Goal: Transaction & Acquisition: Book appointment/travel/reservation

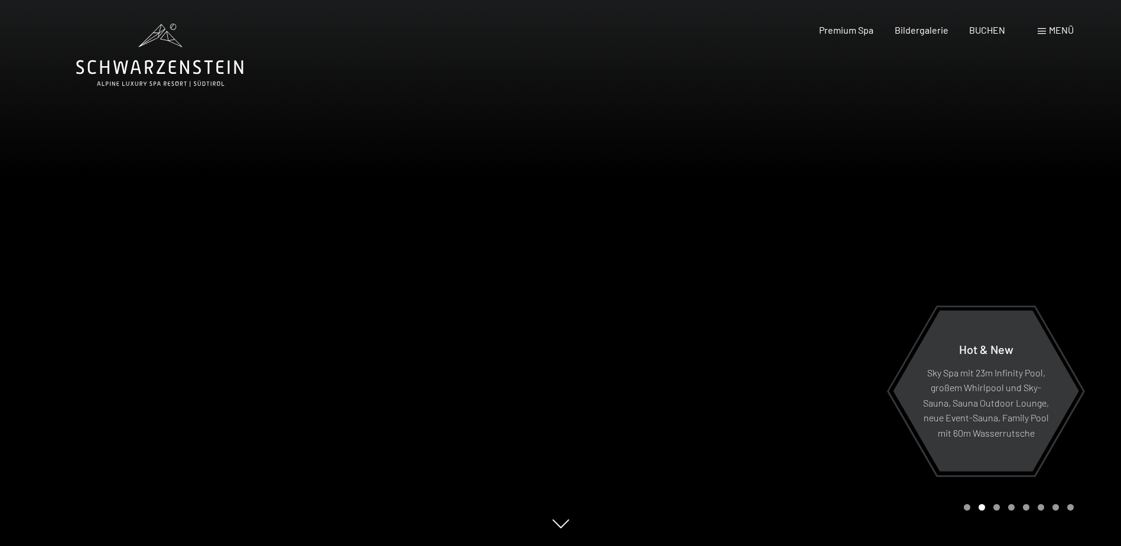
click at [1064, 32] on span "Menü" at bounding box center [1061, 29] width 25 height 11
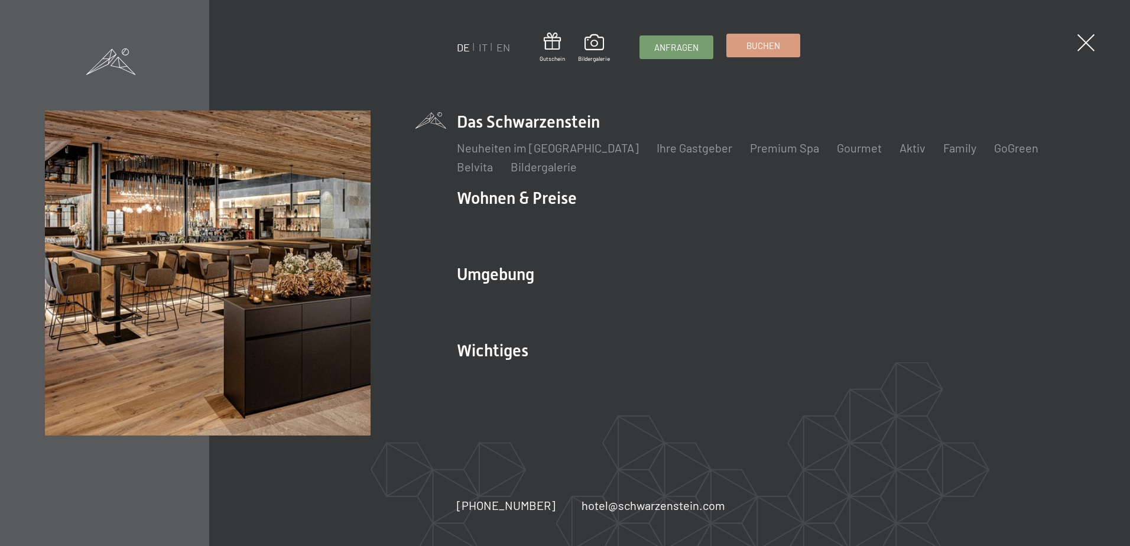
click at [776, 47] on span "Buchen" at bounding box center [763, 46] width 34 height 12
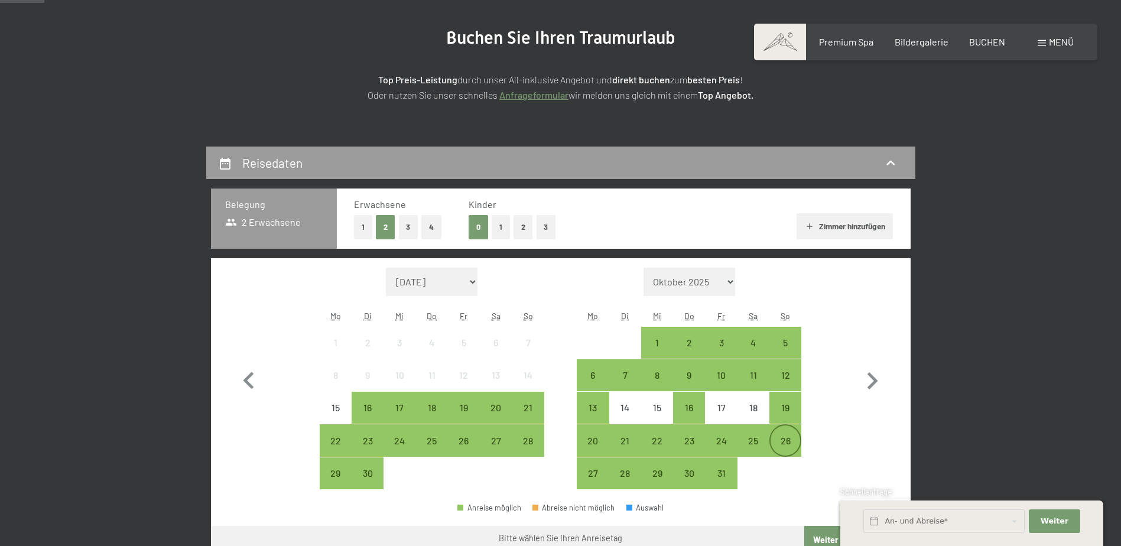
scroll to position [158, 0]
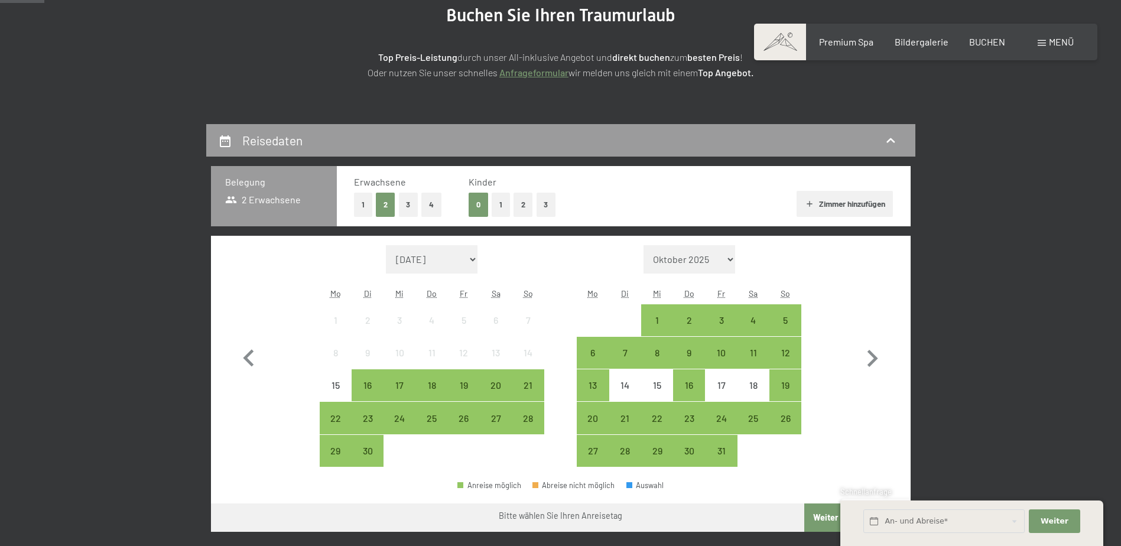
click at [899, 355] on div "Monat/Jahr September 2025 Oktober 2025 November 2025 Dezember 2025 Januar 2026 …" at bounding box center [561, 356] width 700 height 241
click at [882, 358] on icon "button" at bounding box center [872, 359] width 34 height 34
select select "2025-10-01"
select select "2025-11-01"
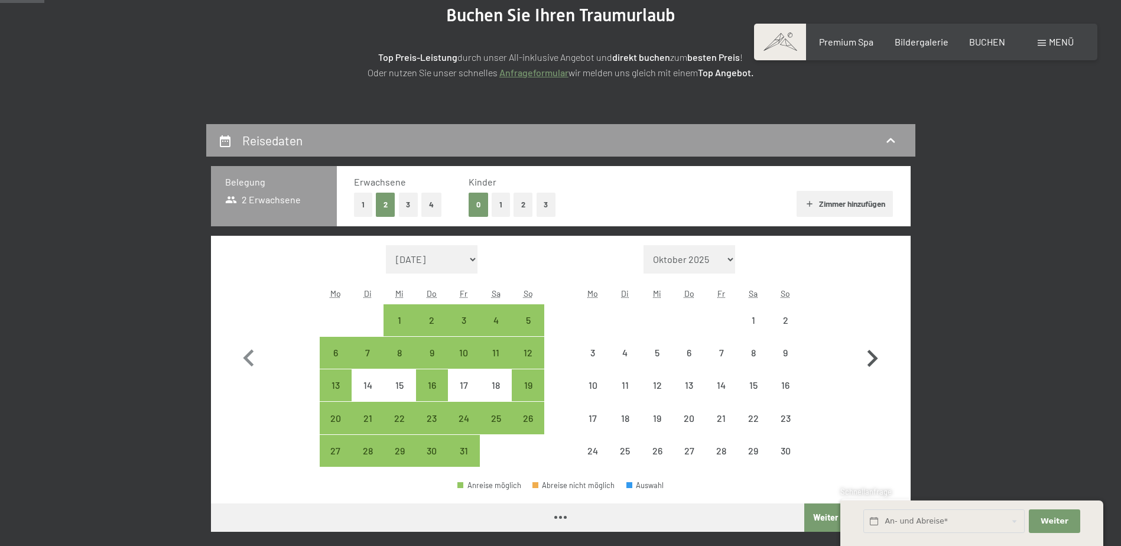
select select "2025-10-01"
select select "2025-11-01"
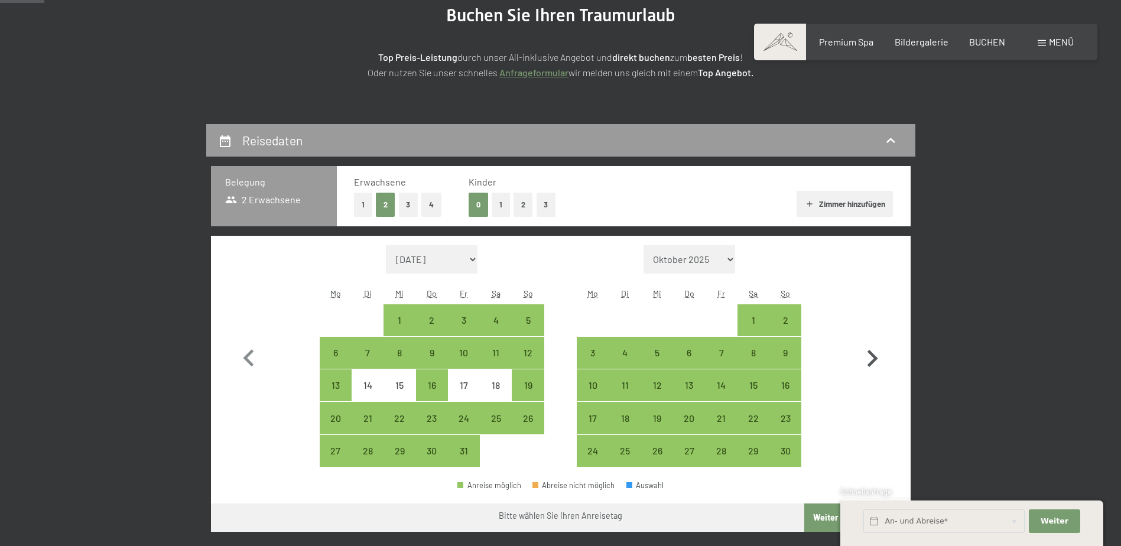
click at [875, 360] on icon "button" at bounding box center [872, 358] width 11 height 17
select select "2025-11-01"
select select "2025-12-01"
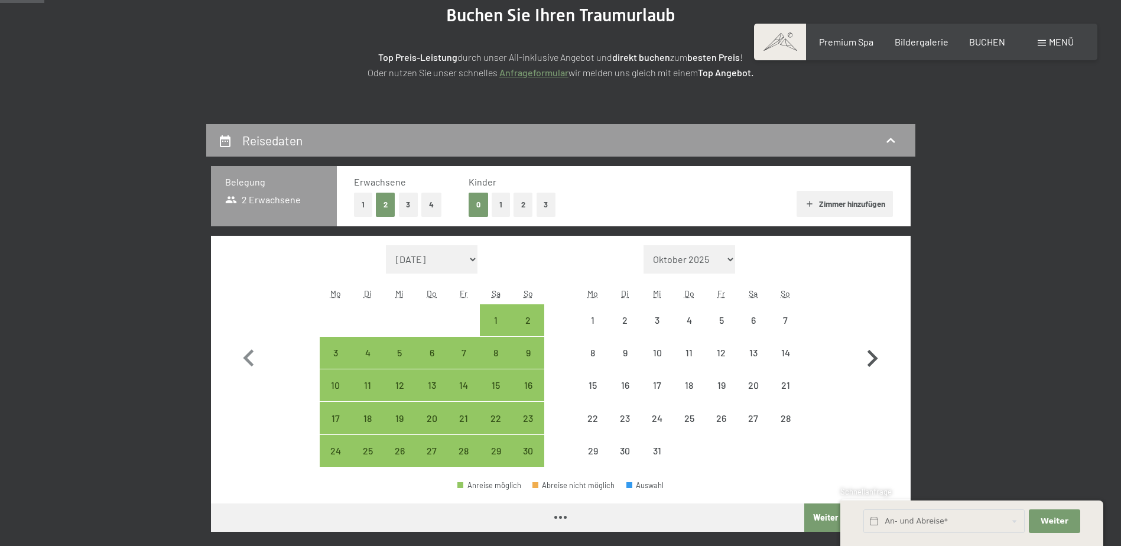
click at [875, 360] on icon "button" at bounding box center [872, 358] width 11 height 17
select select "2025-12-01"
select select "2026-01-01"
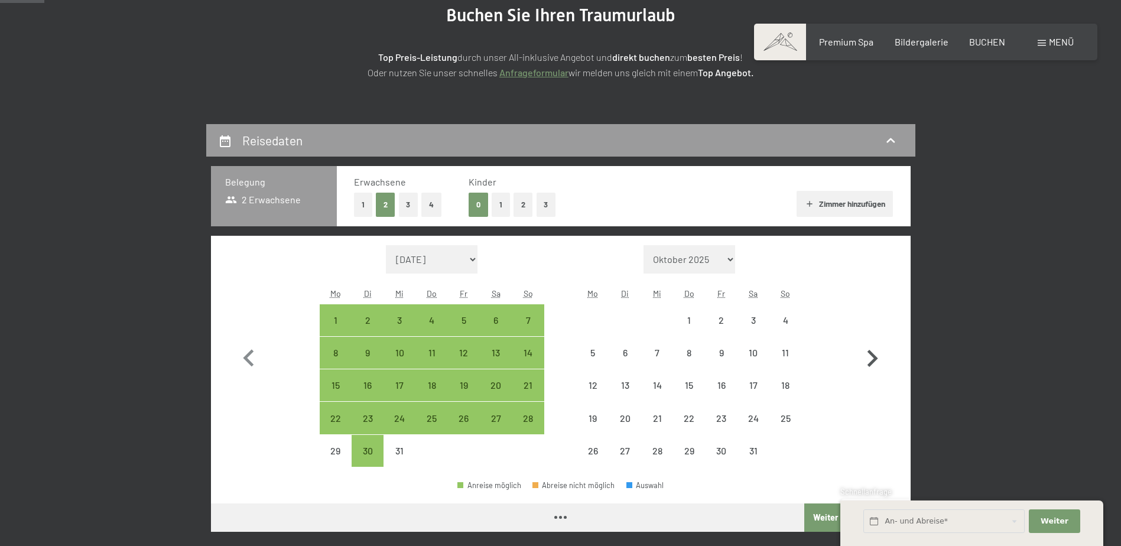
select select "2025-12-01"
select select "2026-01-01"
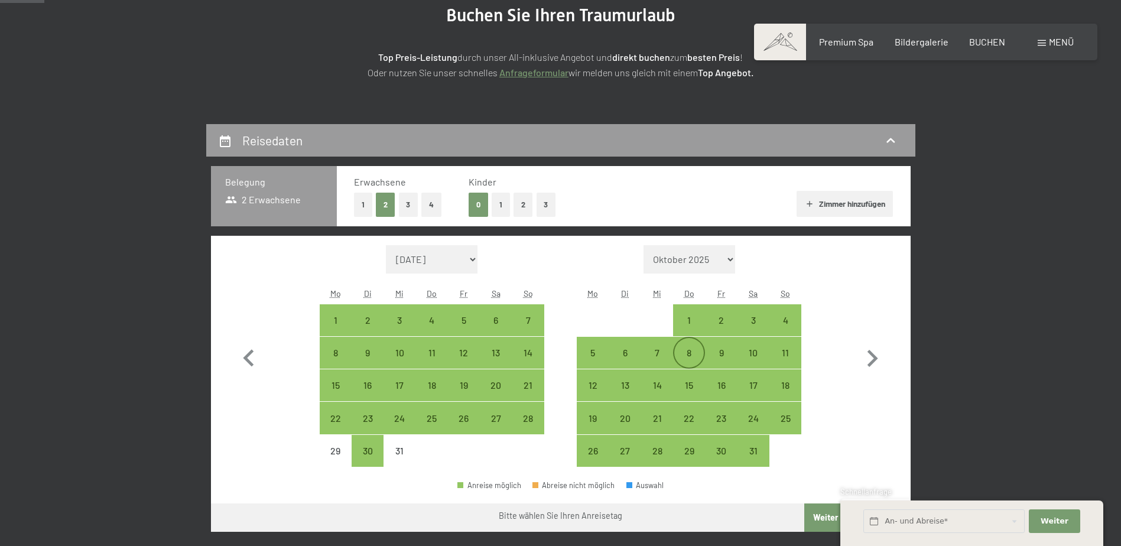
click at [674, 349] on div "8" at bounding box center [689, 363] width 30 height 30
select select "2025-12-01"
select select "2026-01-01"
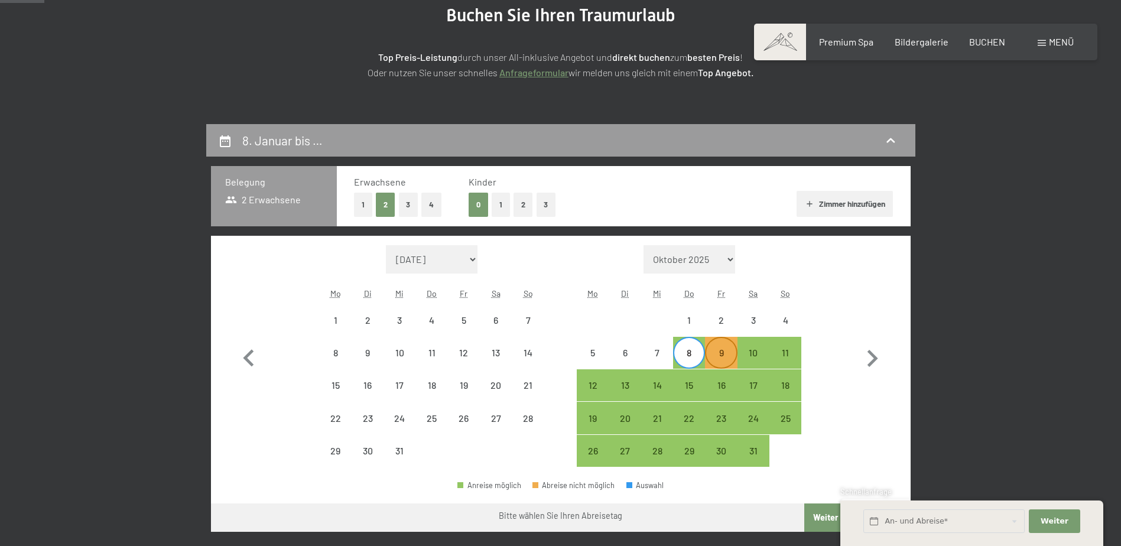
click at [719, 354] on div "9" at bounding box center [721, 363] width 30 height 30
select select "2025-12-01"
select select "2026-01-01"
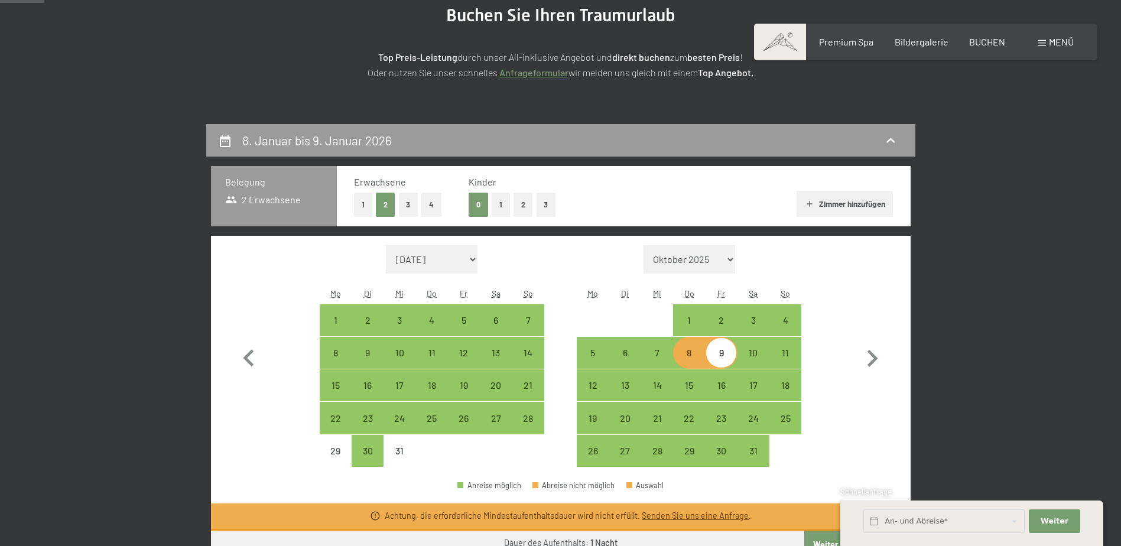
click at [428, 212] on button "4" at bounding box center [431, 205] width 20 height 24
select select "2025-12-01"
select select "2026-01-01"
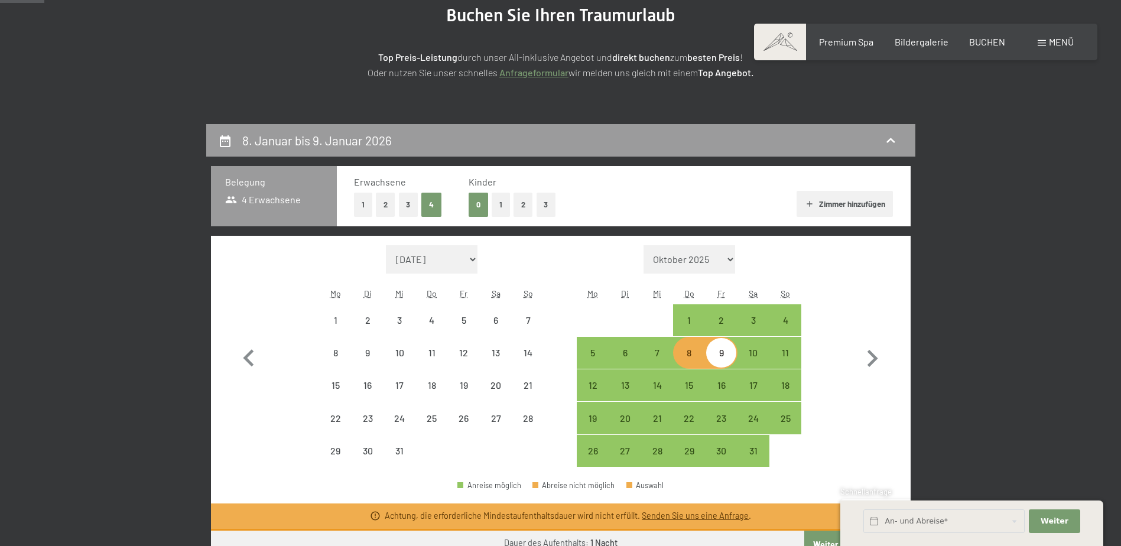
select select "2025-12-01"
select select "2026-01-01"
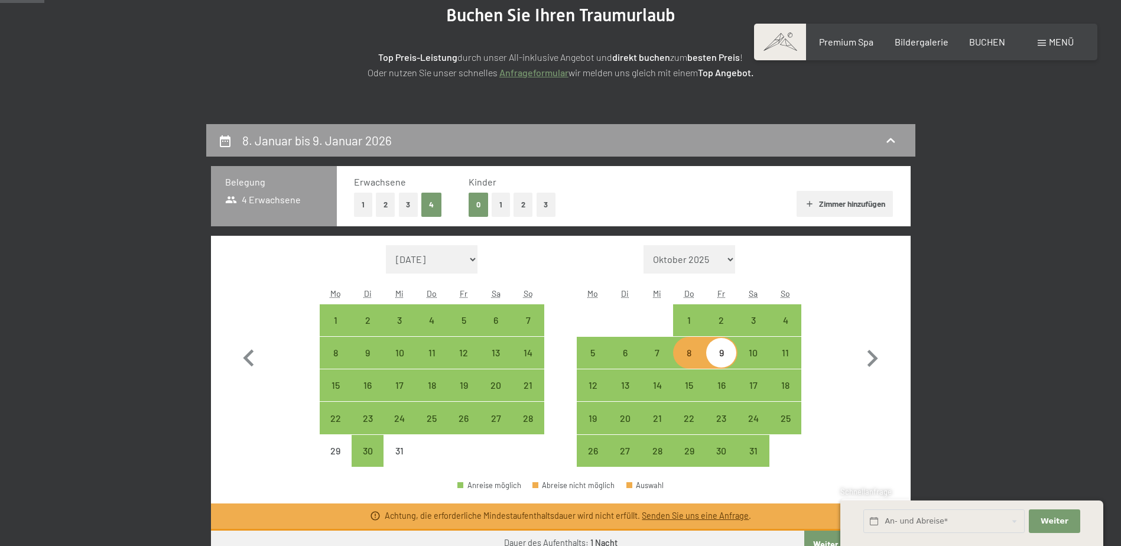
click at [836, 196] on button "Zimmer hinzufügen" at bounding box center [845, 204] width 96 height 26
select select "2025-12-01"
select select "2026-01-01"
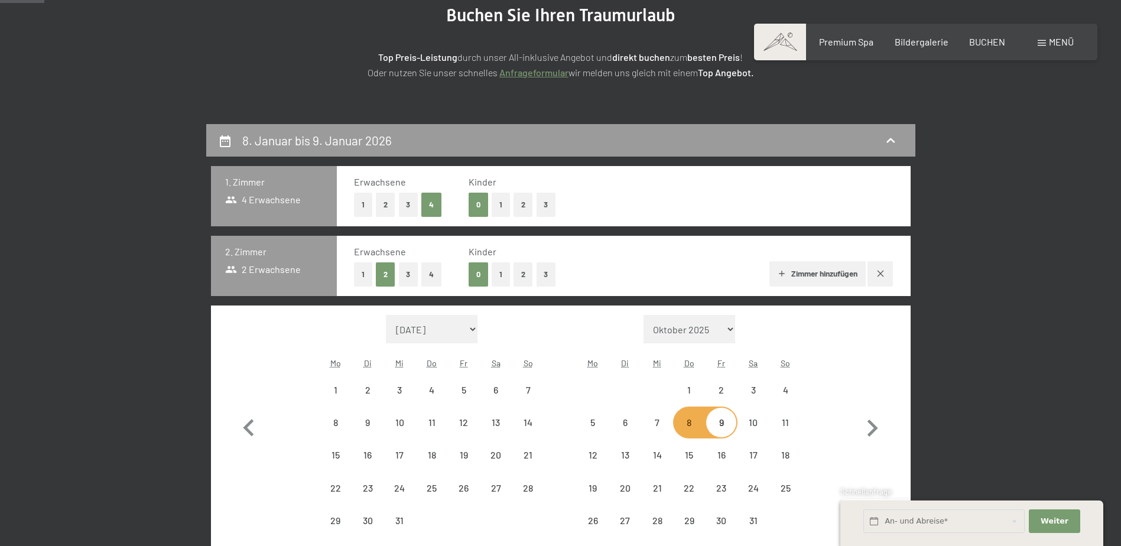
click at [399, 203] on button "3" at bounding box center [408, 205] width 19 height 24
select select "2025-12-01"
select select "2026-01-01"
select select "2025-12-01"
select select "2026-01-01"
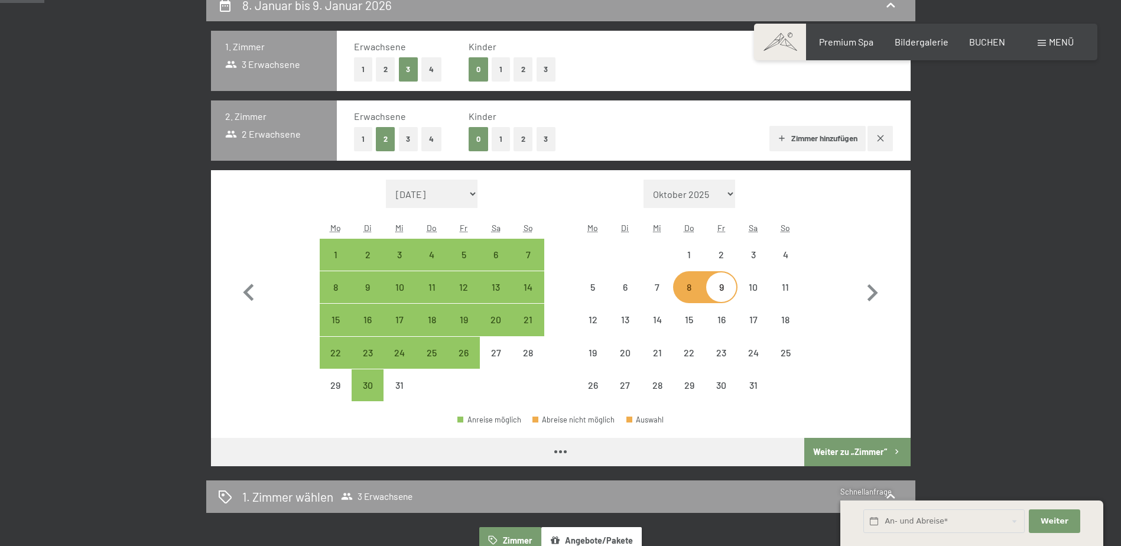
select select "2025-12-01"
select select "2026-01-01"
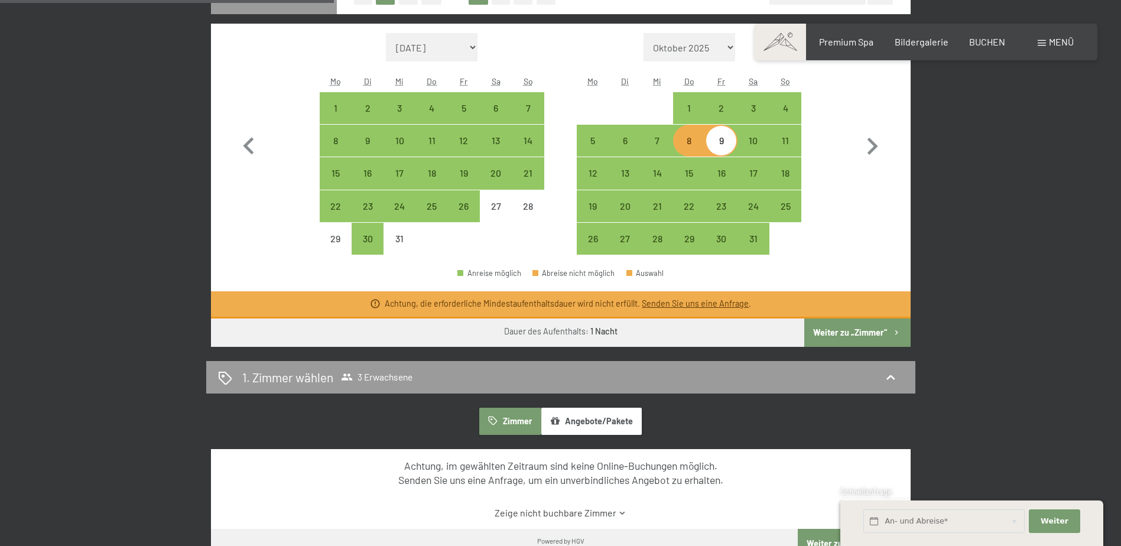
scroll to position [473, 0]
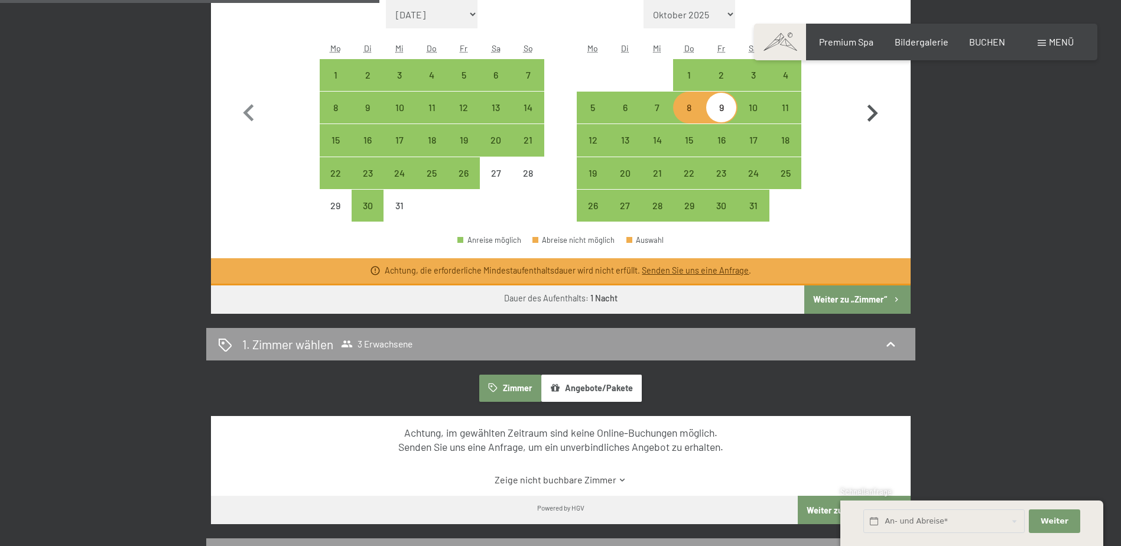
click at [864, 310] on button "Weiter zu „Zimmer“" at bounding box center [857, 299] width 106 height 28
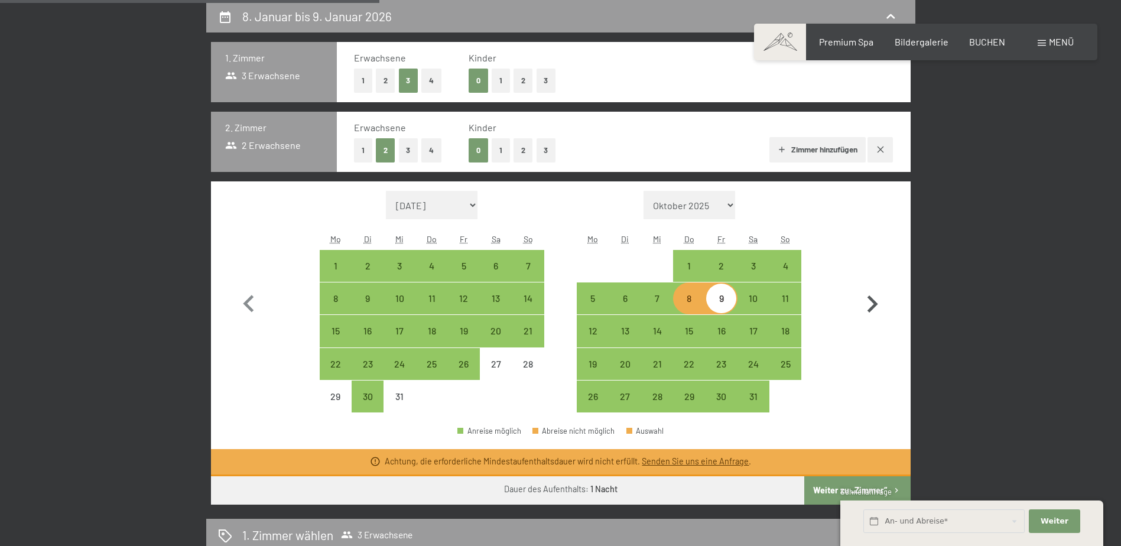
select select "2025-12-01"
select select "2026-01-01"
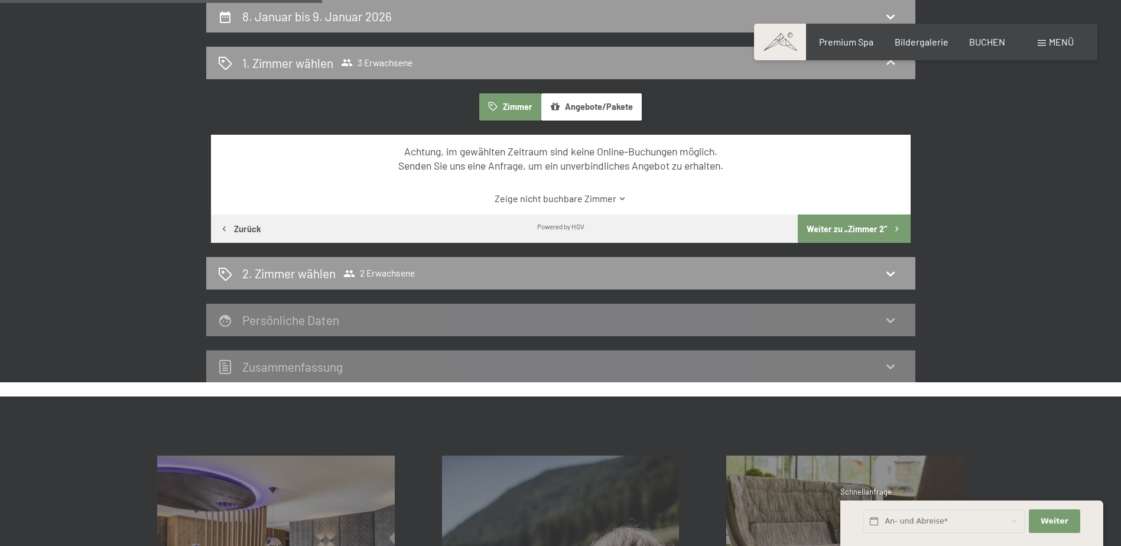
scroll to position [124, 0]
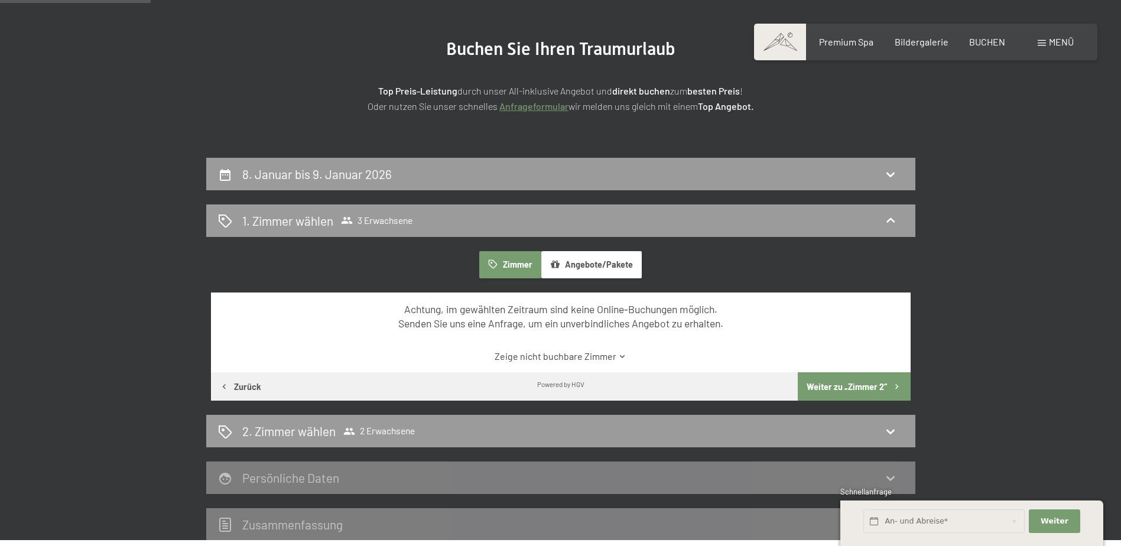
click at [558, 357] on link "Zeige nicht buchbare Zimmer" at bounding box center [561, 356] width 658 height 13
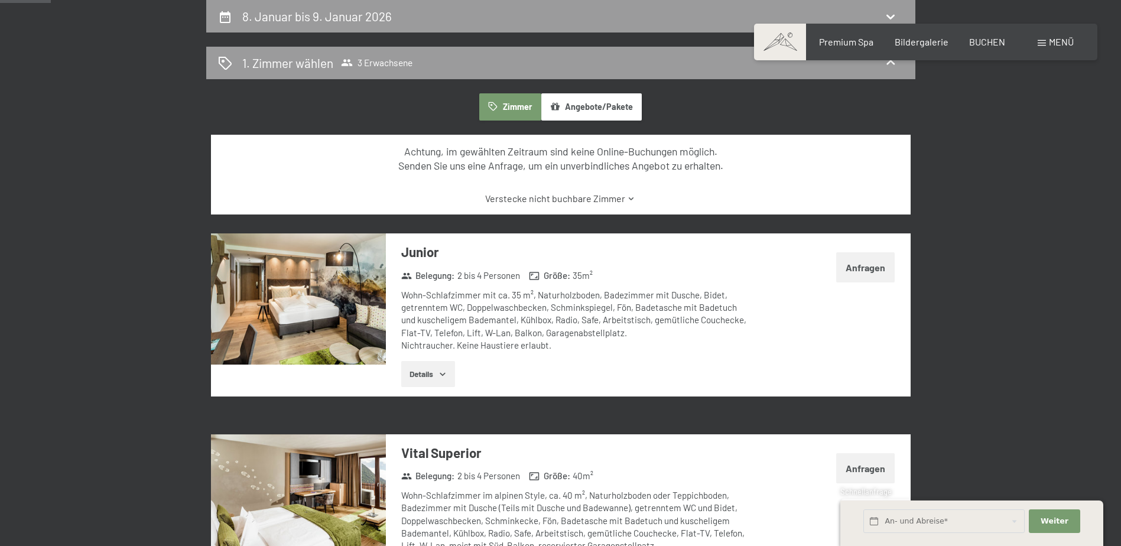
scroll to position [0, 0]
